Goal: Information Seeking & Learning: Learn about a topic

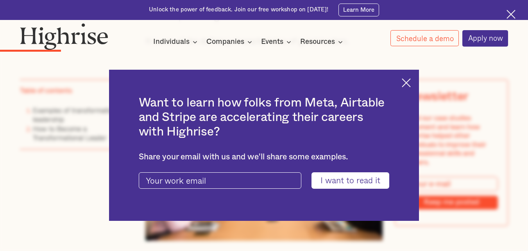
scroll to position [779, 0]
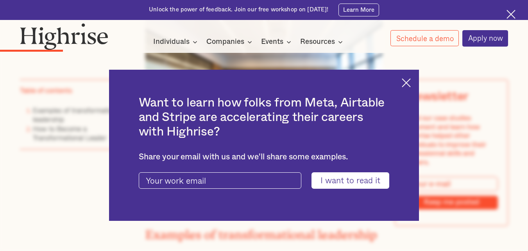
click at [415, 80] on div "Want to learn how folks from Meta, Airtable and Stripe are accelerating their c…" at bounding box center [264, 145] width 310 height 151
click at [411, 81] on img at bounding box center [406, 82] width 9 height 9
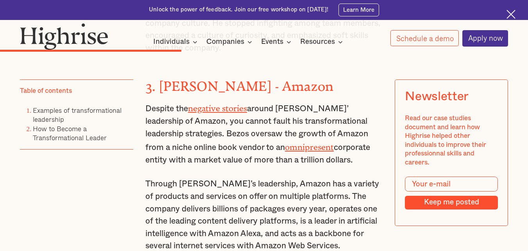
scroll to position [1639, 0]
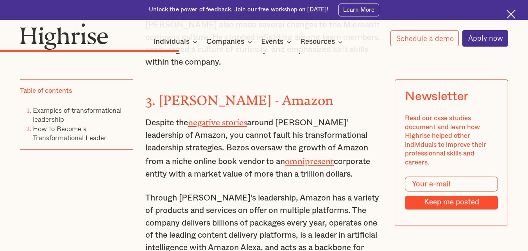
click at [183, 93] on strong "3. [PERSON_NAME] - Amazon" at bounding box center [239, 97] width 188 height 9
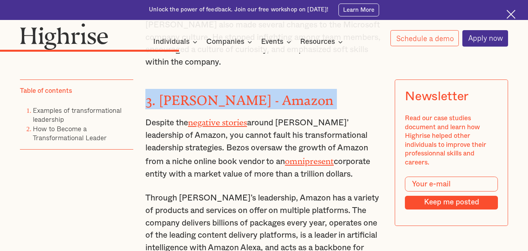
click at [183, 93] on strong "3. [PERSON_NAME] - Amazon" at bounding box center [239, 97] width 188 height 9
copy strong "3. [PERSON_NAME] - Amazon"
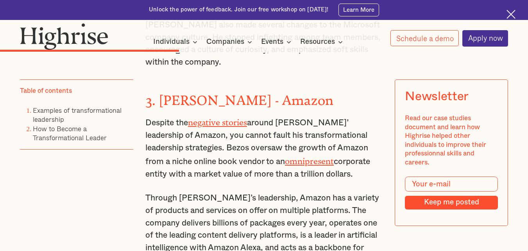
click at [231, 145] on p "Despite the negative stories around [PERSON_NAME]’ leadership of Amazon, you ca…" at bounding box center [263, 147] width 237 height 65
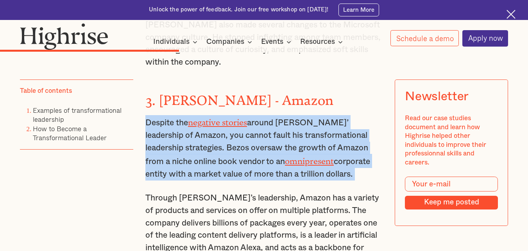
click at [231, 145] on p "Despite the negative stories around [PERSON_NAME]’ leadership of Amazon, you ca…" at bounding box center [263, 147] width 237 height 65
copy p "Despite the negative stories around [PERSON_NAME]’ leadership of Amazon, you ca…"
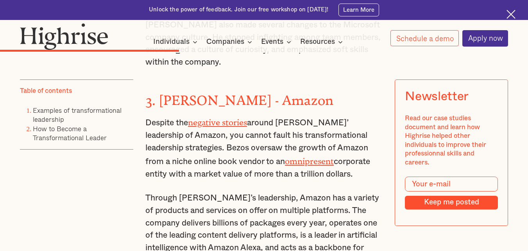
click at [239, 213] on p "Through [PERSON_NAME]’s leadership, Amazon has a variety of products and servic…" at bounding box center [263, 229] width 237 height 74
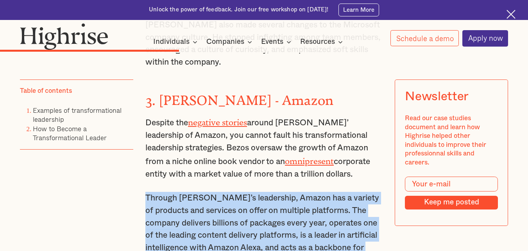
click at [239, 213] on p "Through [PERSON_NAME]’s leadership, Amazon has a variety of products and servic…" at bounding box center [263, 229] width 237 height 74
copy p "Through [PERSON_NAME]’s leadership, Amazon has a variety of products and servic…"
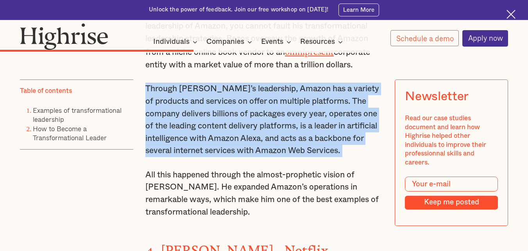
scroll to position [1749, 0]
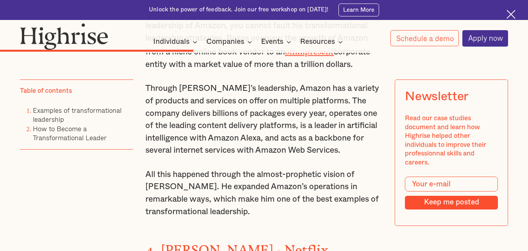
click at [239, 184] on p "All this happened through the almost-prophetic vision of [PERSON_NAME]. He expa…" at bounding box center [263, 193] width 237 height 50
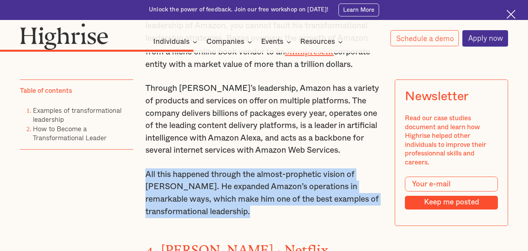
click at [239, 184] on p "All this happened through the almost-prophetic vision of [PERSON_NAME]. He expa…" at bounding box center [263, 193] width 237 height 50
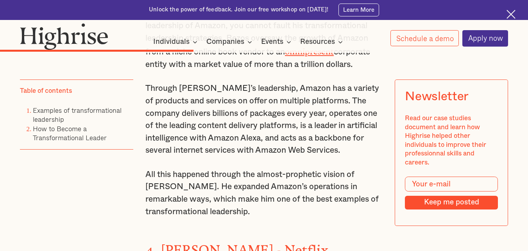
click at [239, 184] on p "All this happened through the almost-prophetic vision of [PERSON_NAME]. He expa…" at bounding box center [263, 193] width 237 height 50
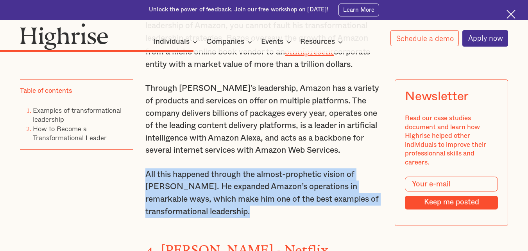
click at [239, 184] on p "All this happened through the almost-prophetic vision of [PERSON_NAME]. He expa…" at bounding box center [263, 193] width 237 height 50
copy p "All this happened through the almost-prophetic vision of [PERSON_NAME]. He expa…"
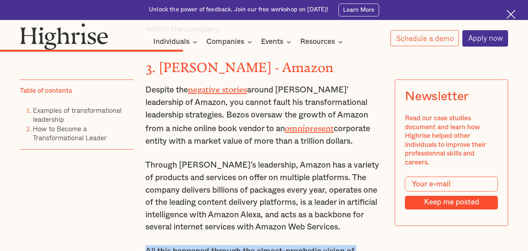
scroll to position [1670, 0]
